Goal: Use online tool/utility: Utilize a website feature to perform a specific function

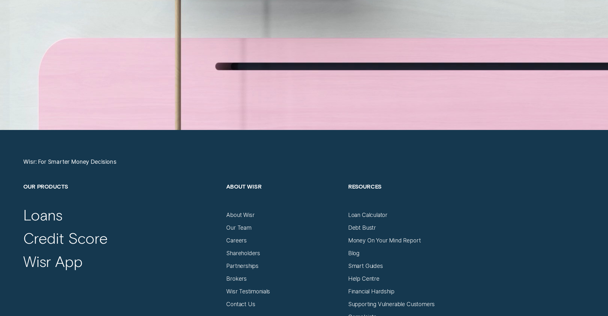
scroll to position [2641, 0]
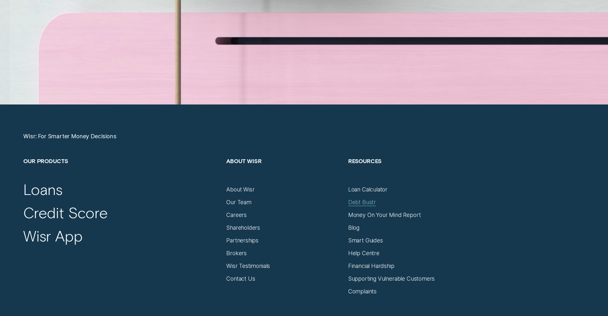
click at [359, 200] on div "Debt Bustr" at bounding box center [362, 202] width 28 height 7
click at [384, 190] on div "Loan Calculator" at bounding box center [367, 189] width 39 height 7
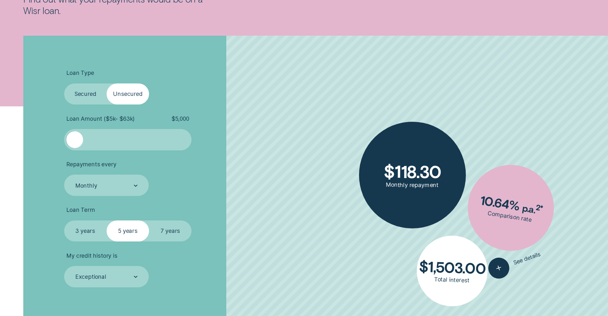
scroll to position [181, 0]
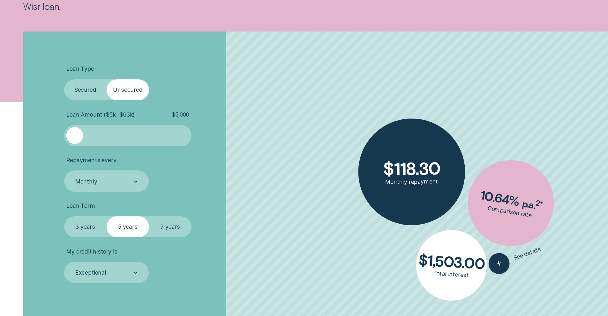
click at [88, 89] on label "Secured" at bounding box center [85, 89] width 42 height 21
click at [64, 79] on input "Secured" at bounding box center [64, 79] width 0 height 0
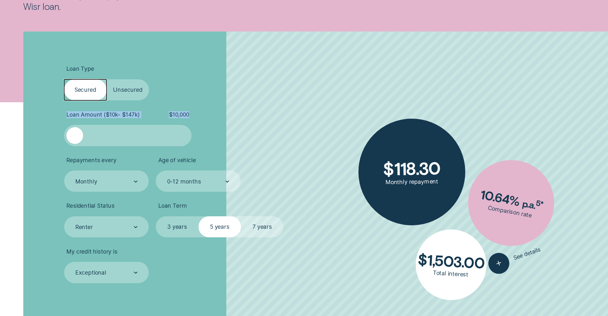
click at [84, 122] on ul "Loan Type Select Loan Type Secured Unsecured Loan Amount ( $10k - $147k ) $ 10,…" at bounding box center [162, 174] width 196 height 218
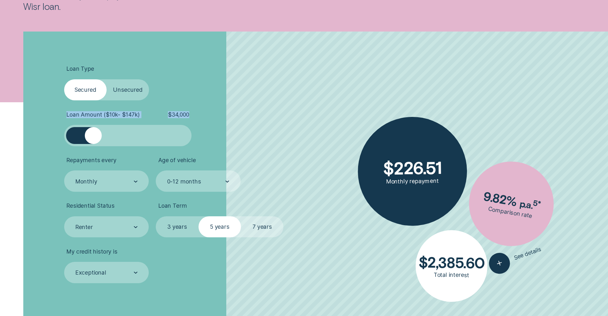
drag, startPoint x: 77, startPoint y: 144, endPoint x: 93, endPoint y: 146, distance: 16.1
click at [93, 146] on ul "Loan Type Select Loan Type Secured Unsecured Loan Amount ( $10k - $147k ) $ 34,…" at bounding box center [162, 174] width 196 height 218
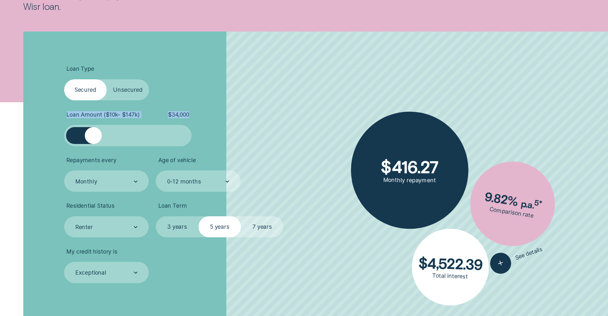
click at [186, 112] on span "$ 34,000" at bounding box center [178, 114] width 21 height 7
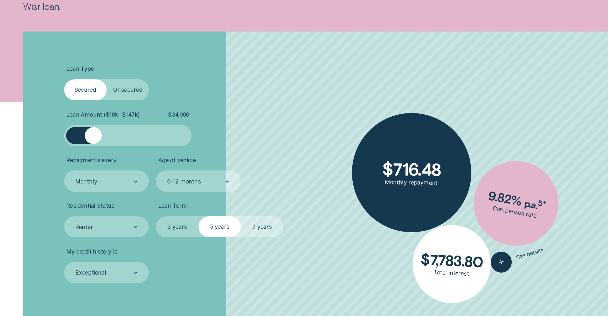
click at [141, 136] on div at bounding box center [128, 135] width 106 height 17
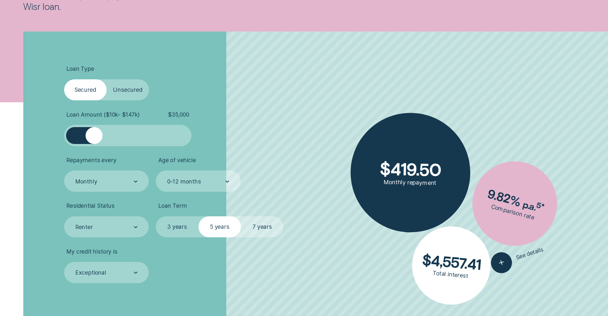
drag, startPoint x: 140, startPoint y: 136, endPoint x: 94, endPoint y: 140, distance: 46.2
click at [94, 140] on div at bounding box center [93, 135] width 17 height 17
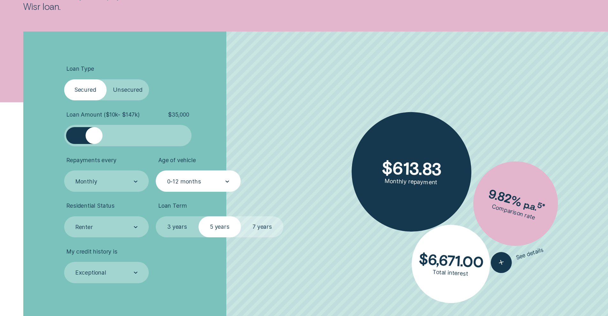
scroll to position [194, 0]
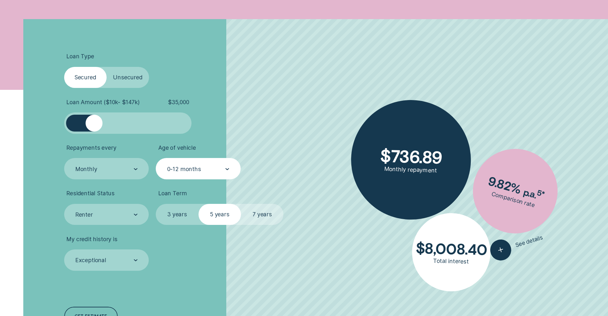
click at [218, 167] on div "0-12 months" at bounding box center [197, 169] width 63 height 8
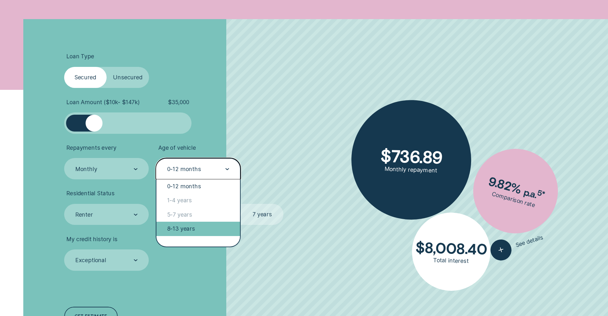
click at [190, 228] on div "8-13 years" at bounding box center [198, 229] width 84 height 14
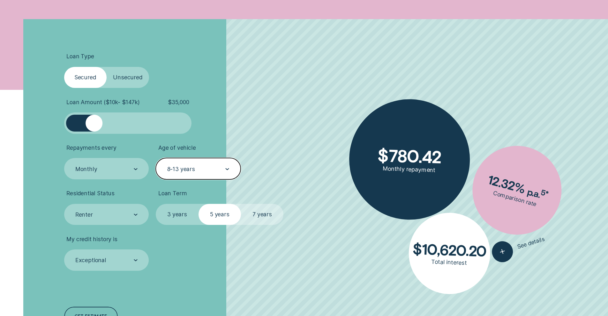
click at [254, 216] on label "7 years" at bounding box center [262, 214] width 42 height 21
click at [241, 204] on input "7 years" at bounding box center [241, 204] width 0 height 0
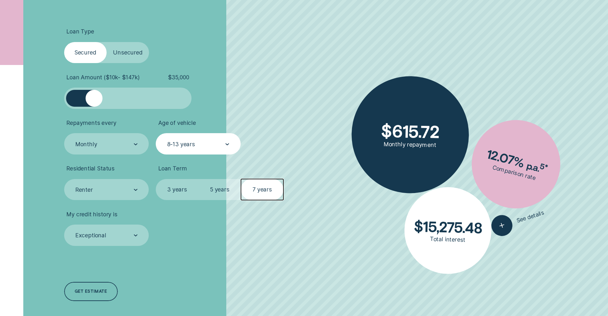
scroll to position [223, 0]
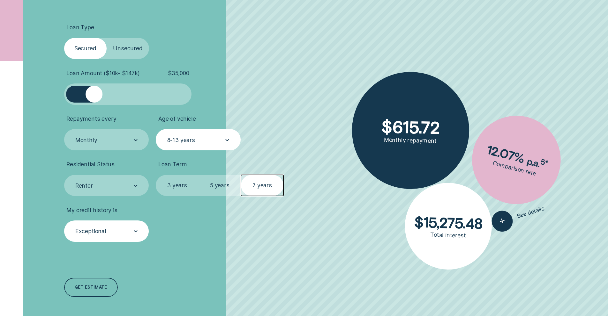
click at [134, 225] on div at bounding box center [136, 231] width 4 height 21
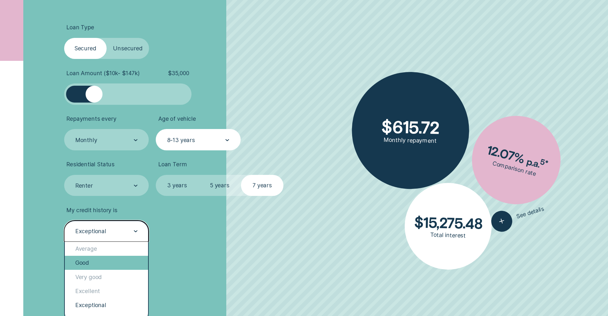
click at [104, 262] on div "Good" at bounding box center [107, 263] width 84 height 14
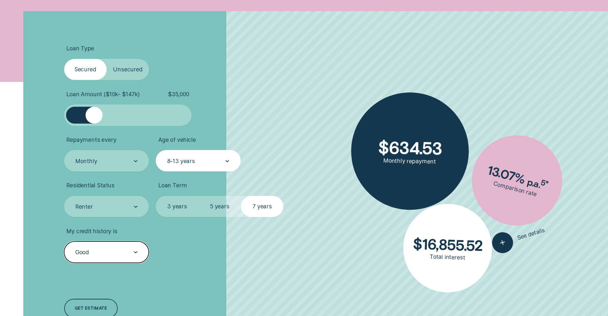
scroll to position [261, 0]
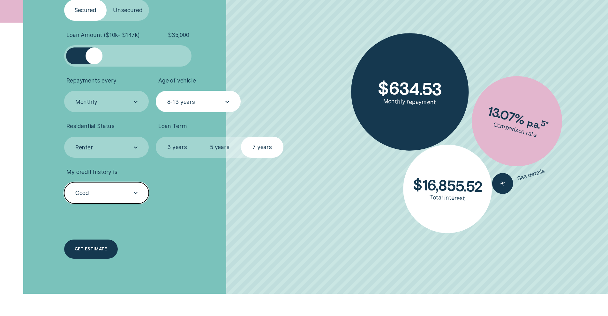
click at [85, 250] on div "Get estimate" at bounding box center [91, 249] width 32 height 4
